Goal: Find specific page/section: Find specific page/section

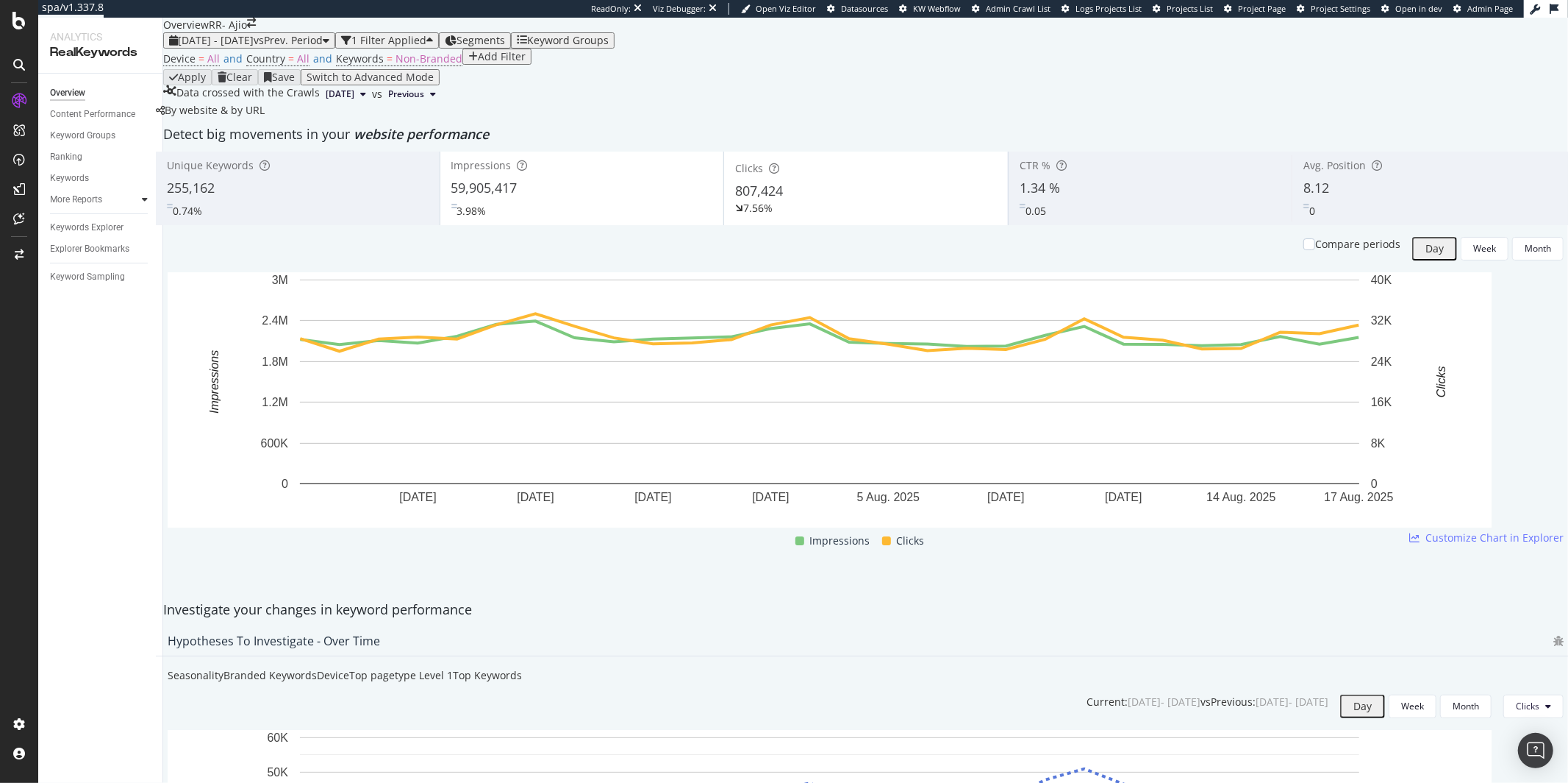
click at [147, 200] on icon at bounding box center [144, 199] width 6 height 9
click at [127, 204] on div at bounding box center [131, 199] width 15 height 15
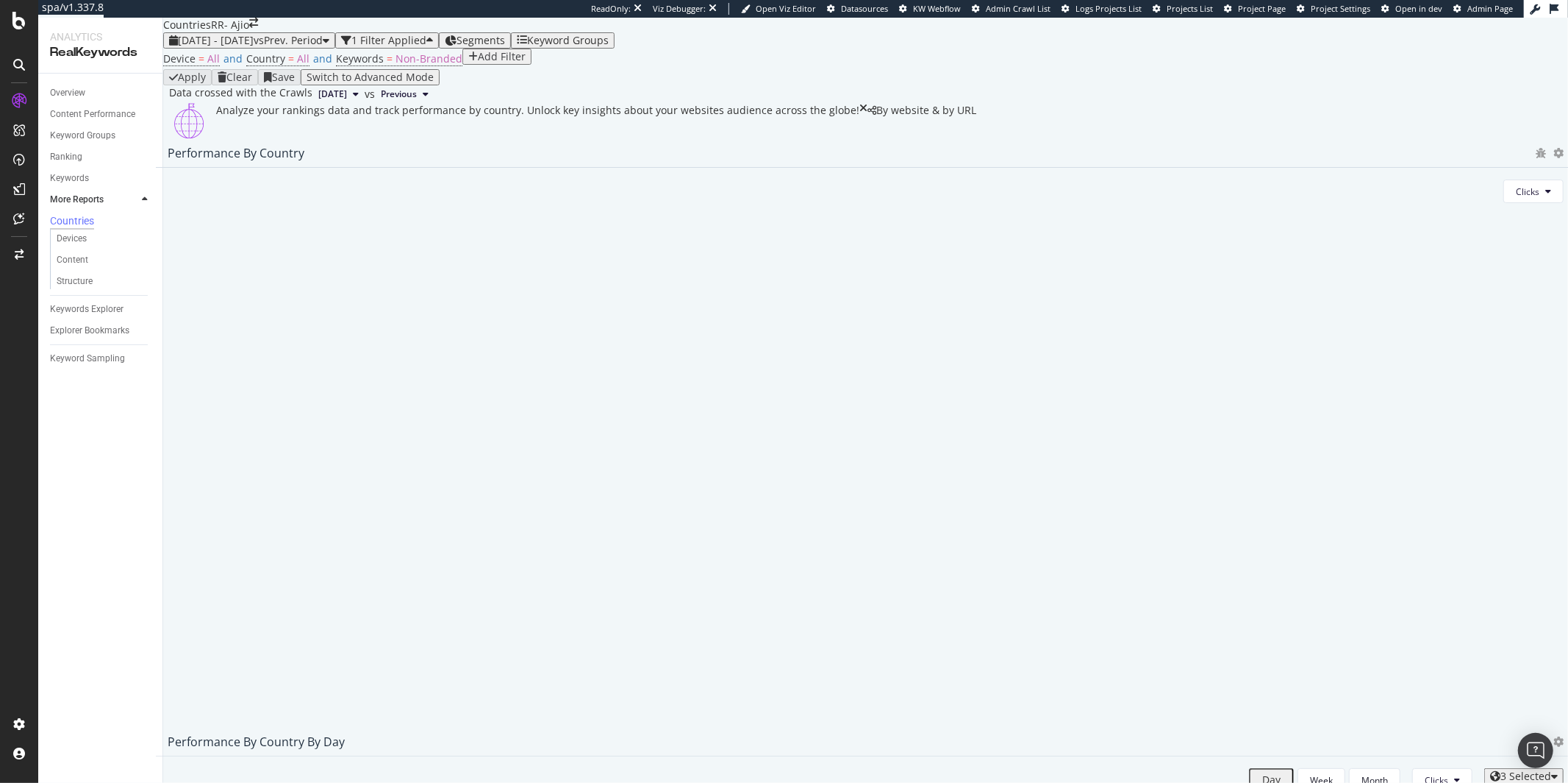
click at [138, 204] on div at bounding box center [144, 199] width 15 height 15
click at [85, 93] on div "Overview" at bounding box center [68, 93] width 35 height 16
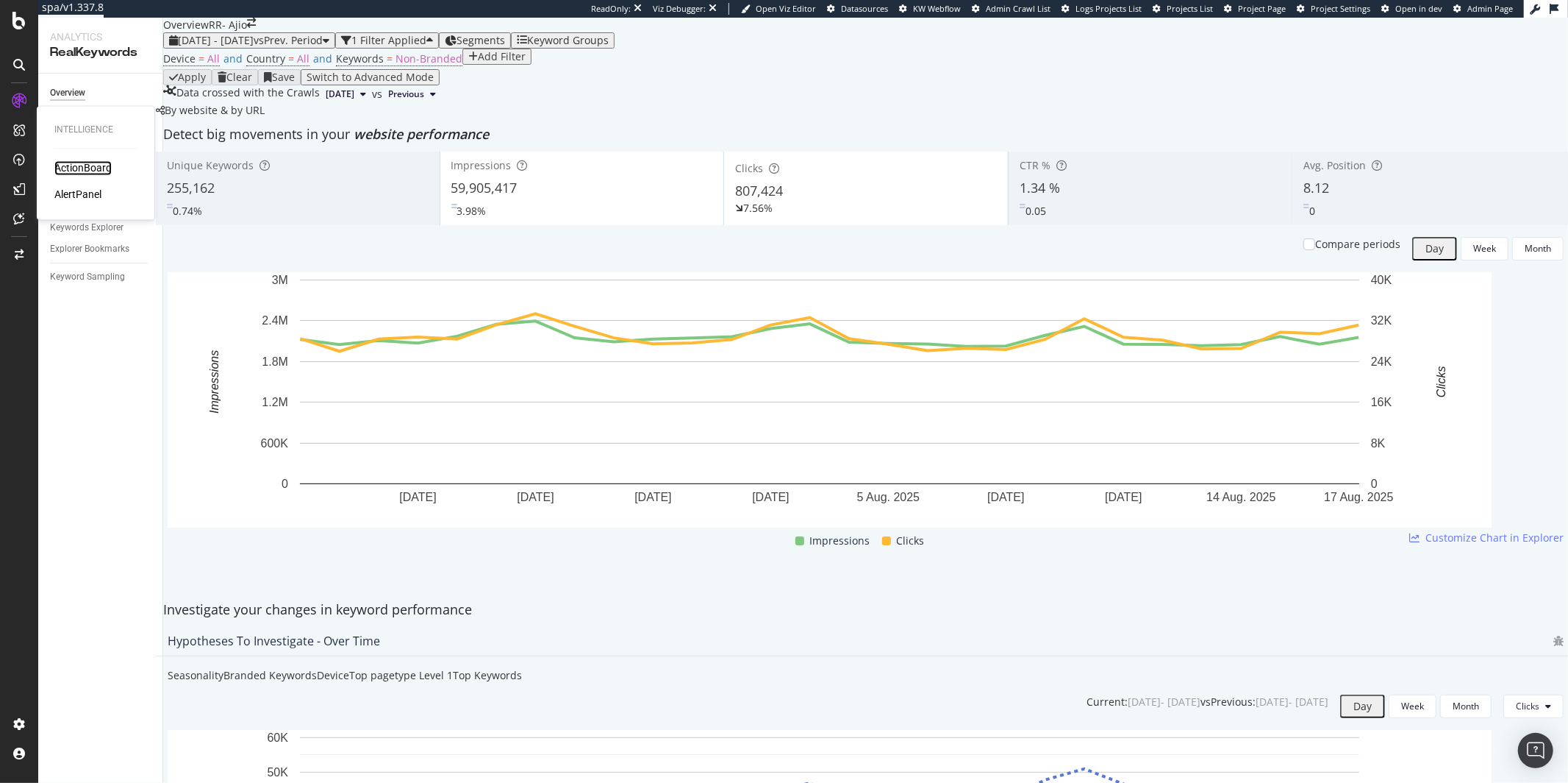
click at [91, 175] on div "ActionBoard" at bounding box center [83, 169] width 57 height 15
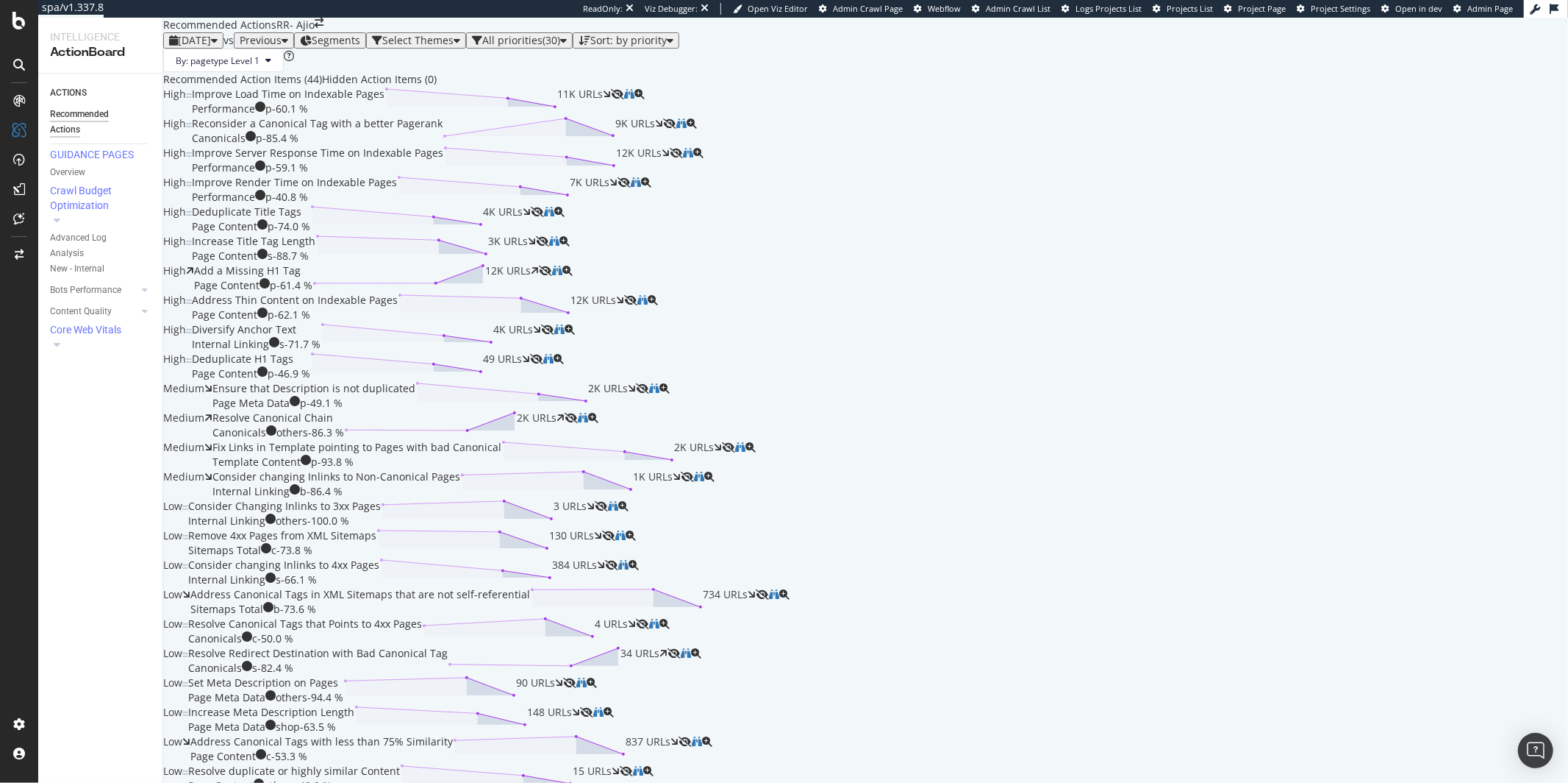
scroll to position [2466, 0]
